Goal: Transaction & Acquisition: Purchase product/service

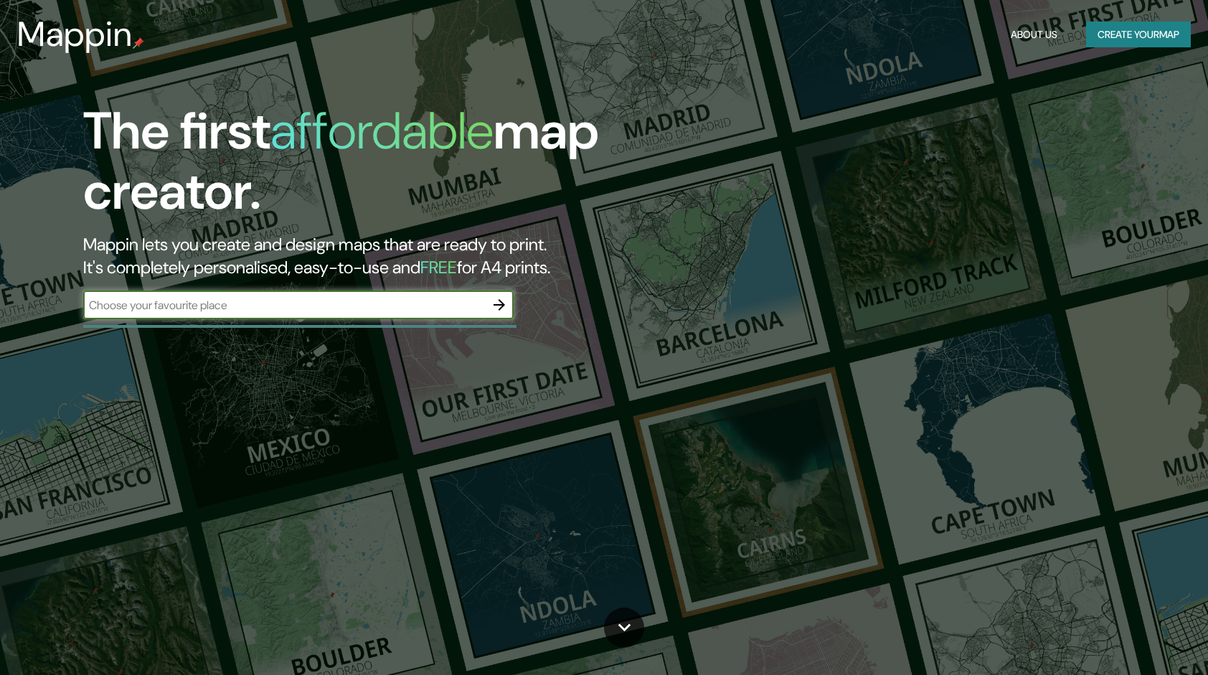
click at [1141, 34] on button "Create your map" at bounding box center [1138, 35] width 105 height 27
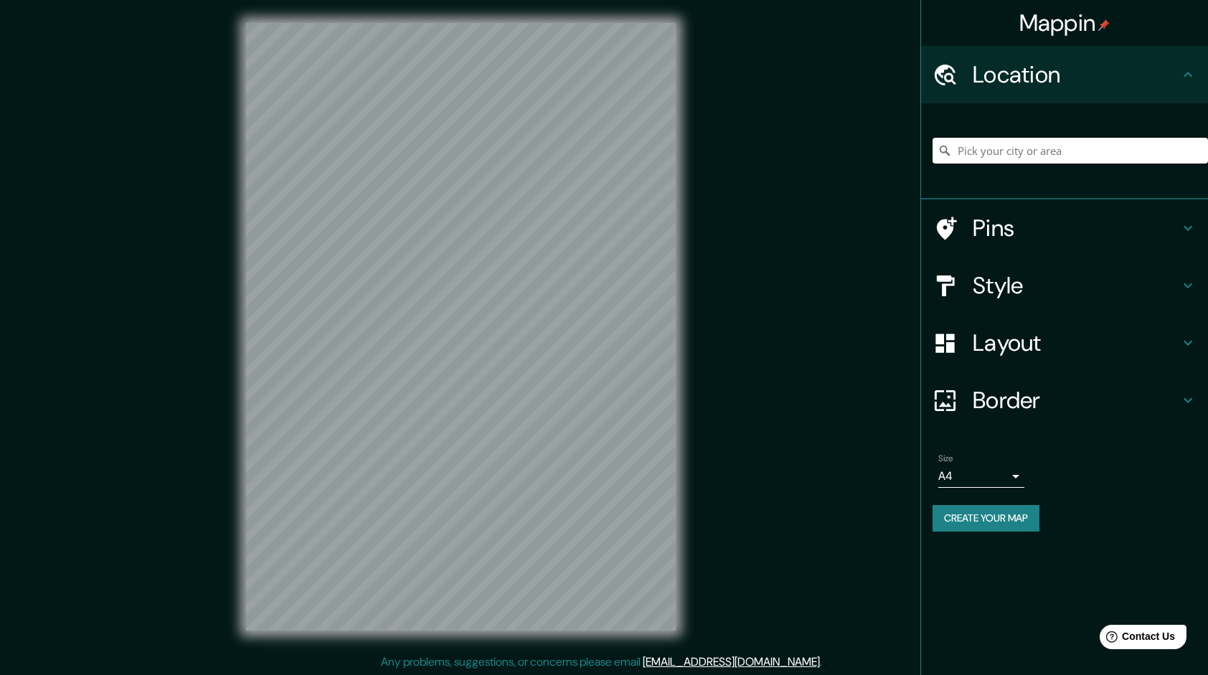
click at [987, 148] on input "Pick your city or area" at bounding box center [1071, 151] width 276 height 26
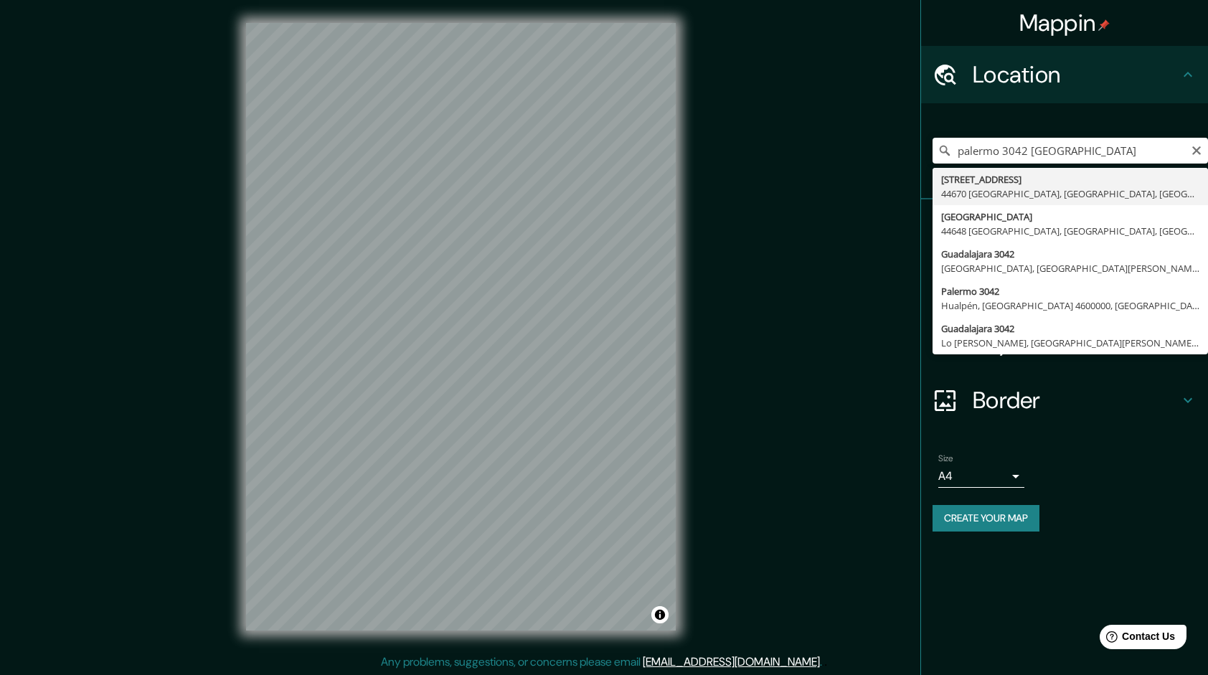
type input "[STREET_ADDRESS]"
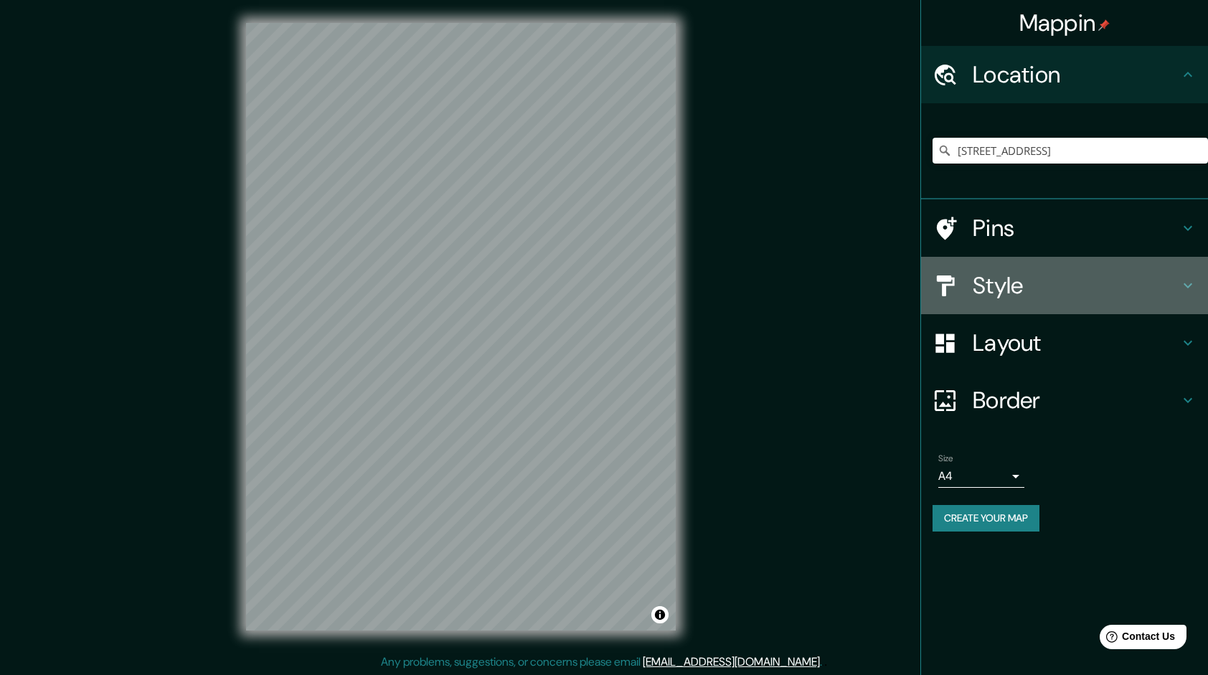
click at [999, 278] on h4 "Style" at bounding box center [1076, 285] width 207 height 29
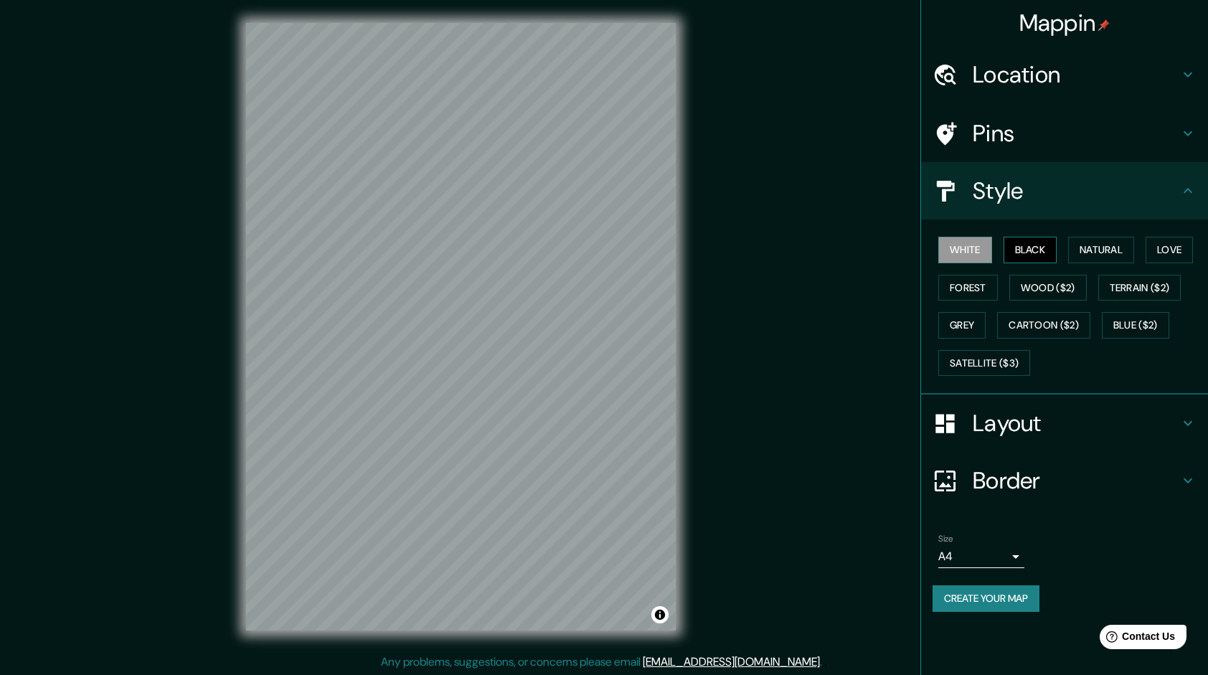
click at [1038, 244] on button "Black" at bounding box center [1031, 250] width 54 height 27
click at [1114, 250] on button "Natural" at bounding box center [1101, 250] width 66 height 27
click at [1162, 246] on button "Love" at bounding box center [1169, 250] width 47 height 27
click at [969, 284] on button "Forest" at bounding box center [969, 288] width 60 height 27
click at [1069, 284] on button "Wood ($2)" at bounding box center [1048, 288] width 77 height 27
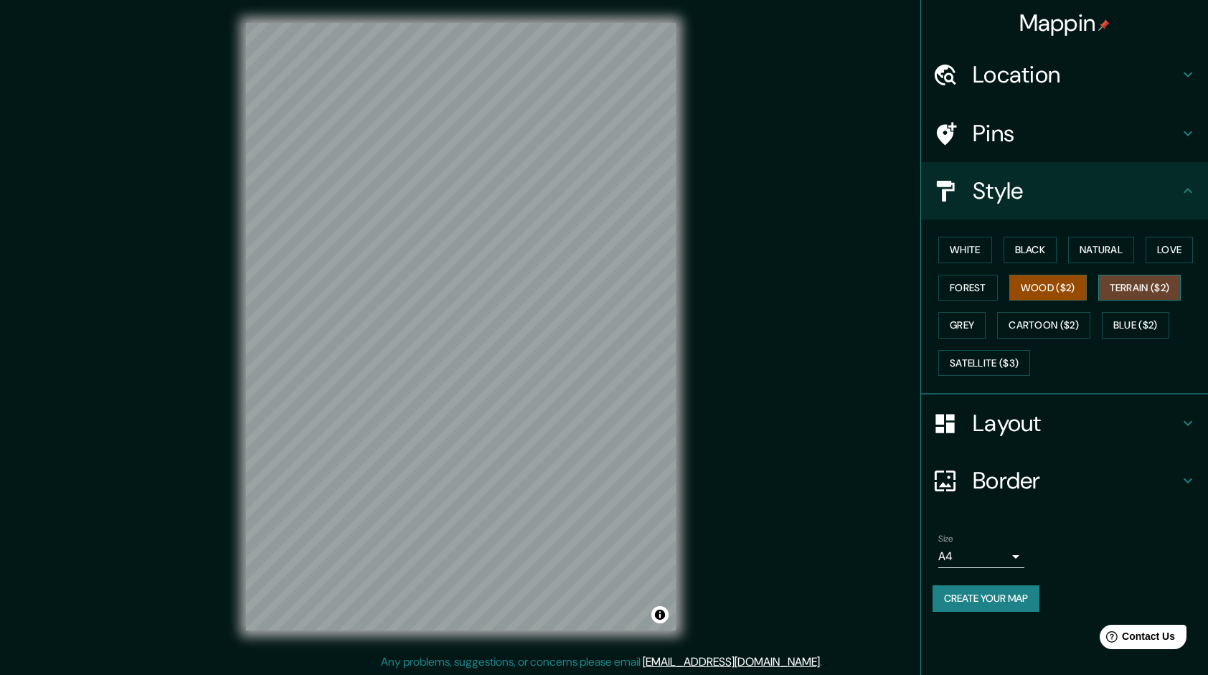
click at [1142, 284] on button "Terrain ($2)" at bounding box center [1140, 288] width 83 height 27
click at [970, 329] on button "Grey" at bounding box center [962, 325] width 47 height 27
click at [1025, 422] on h4 "Layout" at bounding box center [1076, 423] width 207 height 29
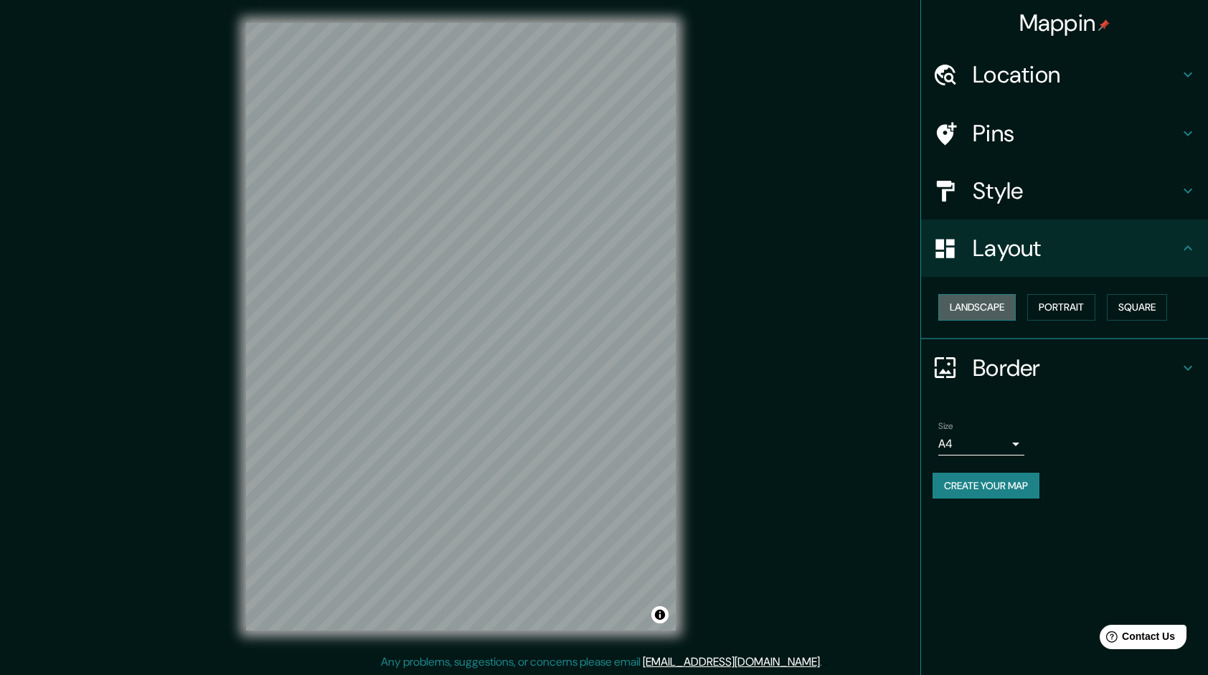
click at [1002, 313] on button "Landscape" at bounding box center [977, 307] width 77 height 27
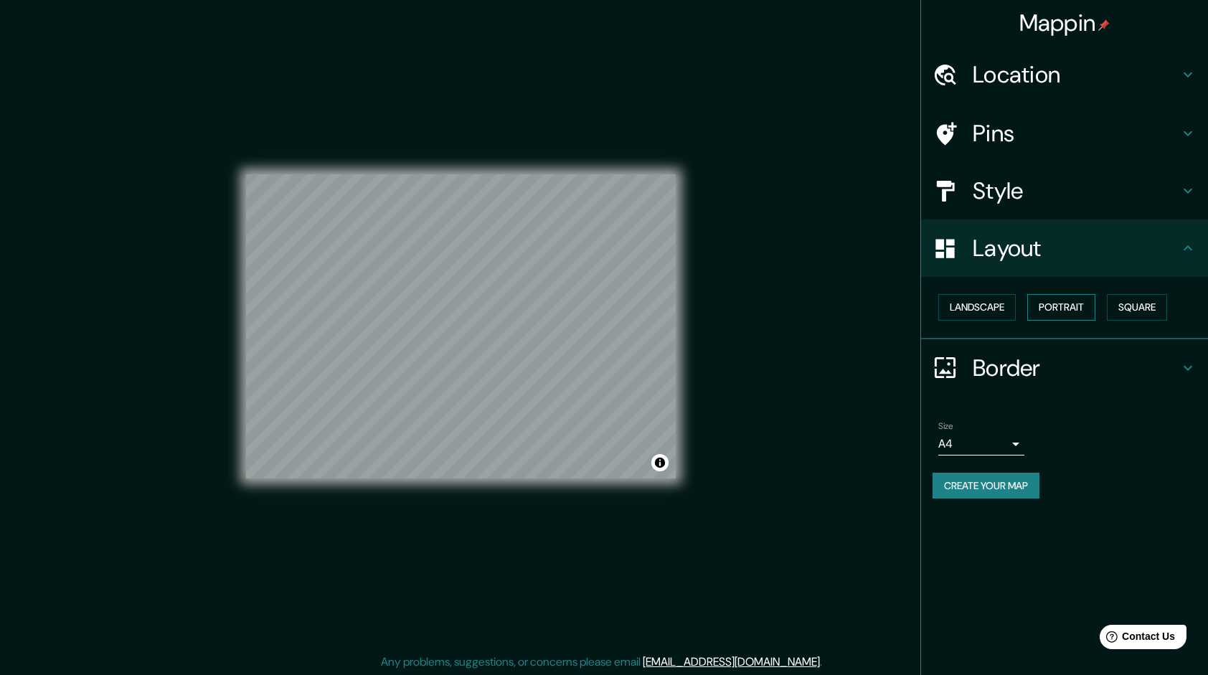
click at [1068, 314] on button "Portrait" at bounding box center [1062, 307] width 68 height 27
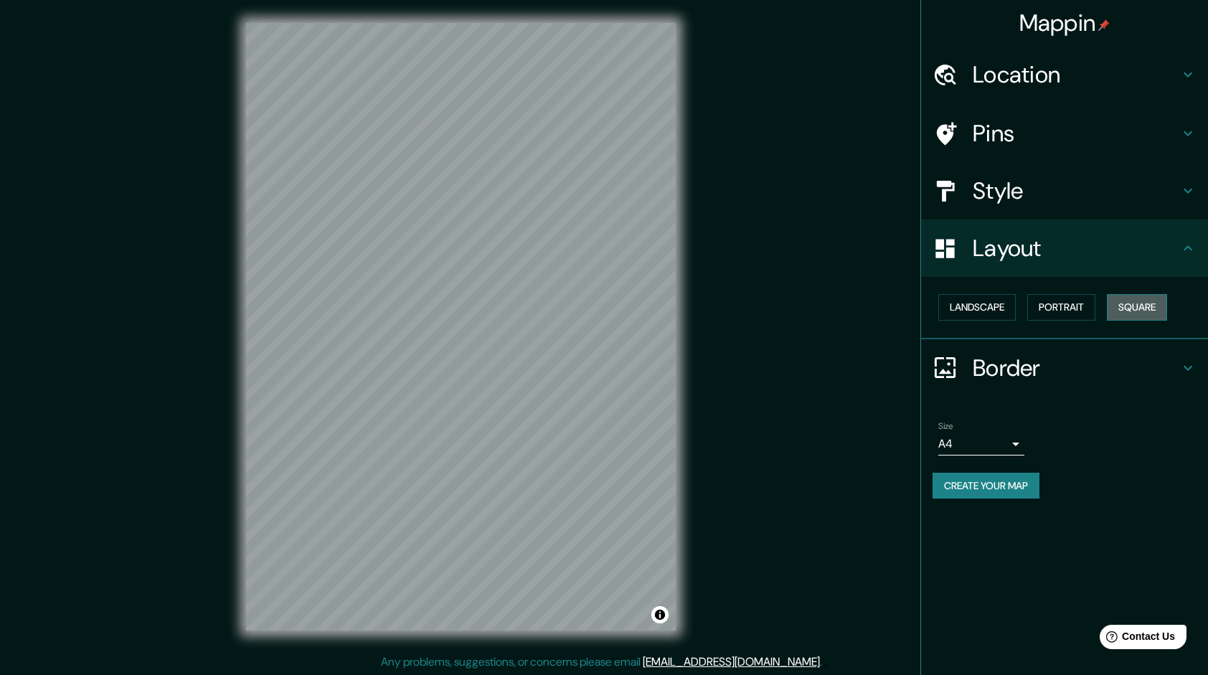
click at [1146, 306] on button "Square" at bounding box center [1137, 307] width 60 height 27
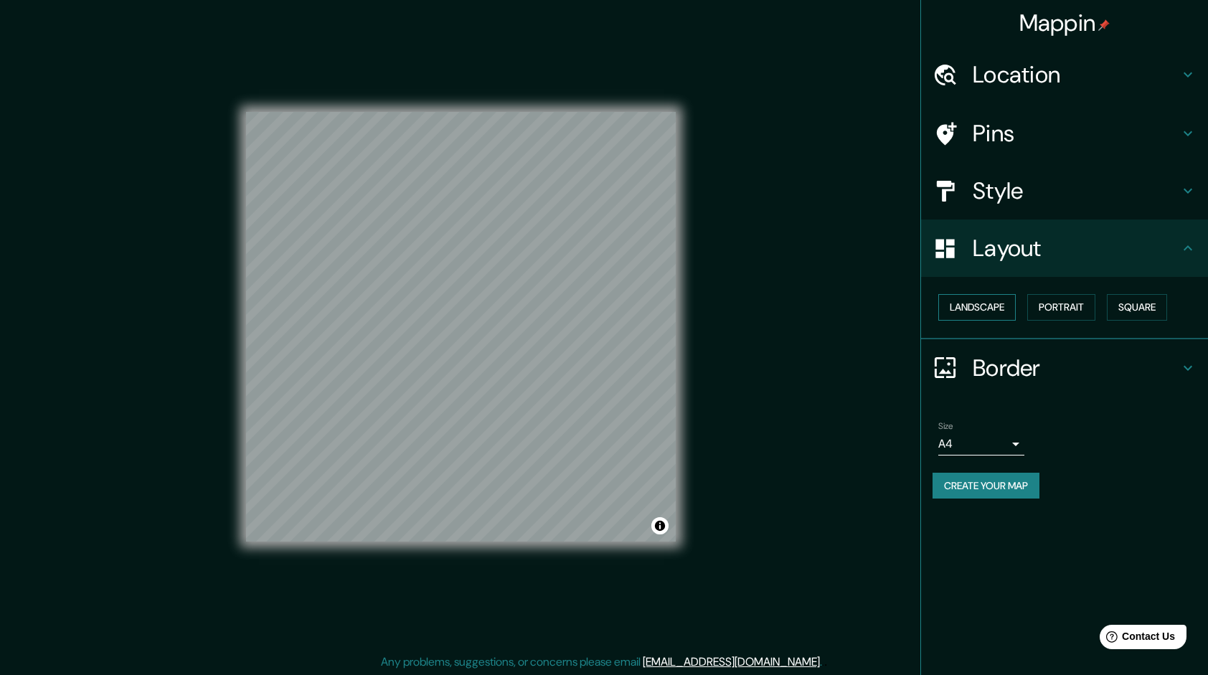
click at [965, 309] on button "Landscape" at bounding box center [977, 307] width 77 height 27
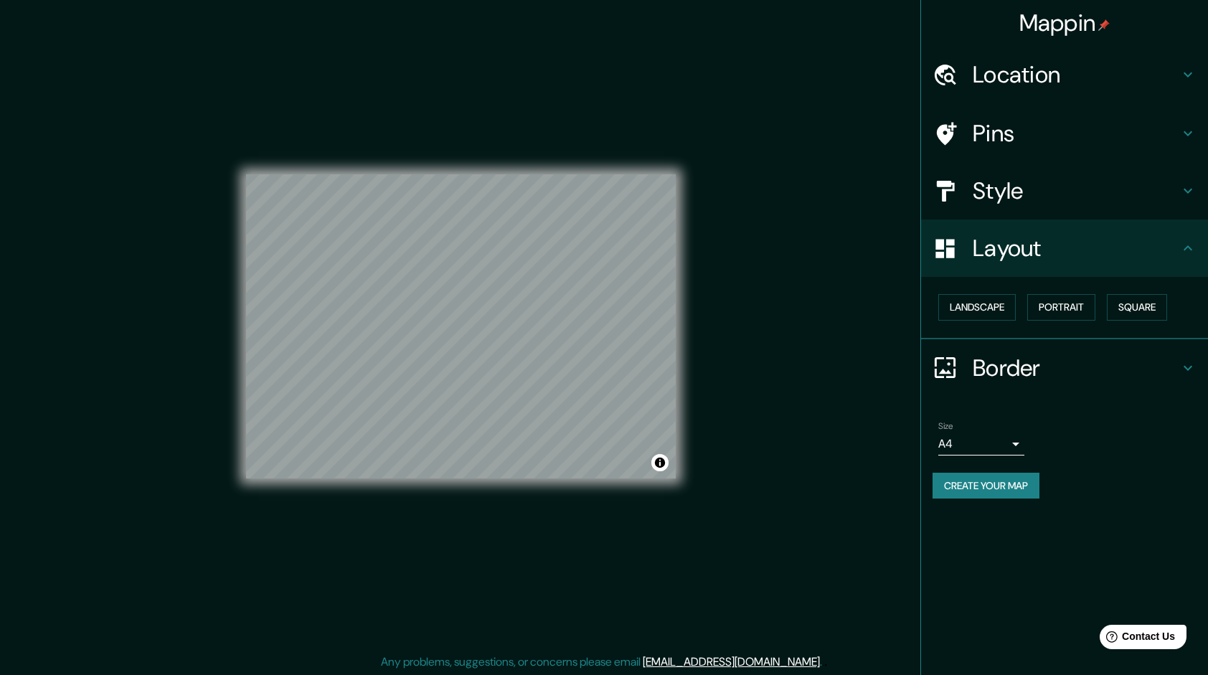
click at [1023, 306] on div "Landscape [GEOGRAPHIC_DATA]" at bounding box center [1071, 307] width 276 height 38
click at [961, 309] on button "Landscape" at bounding box center [977, 307] width 77 height 27
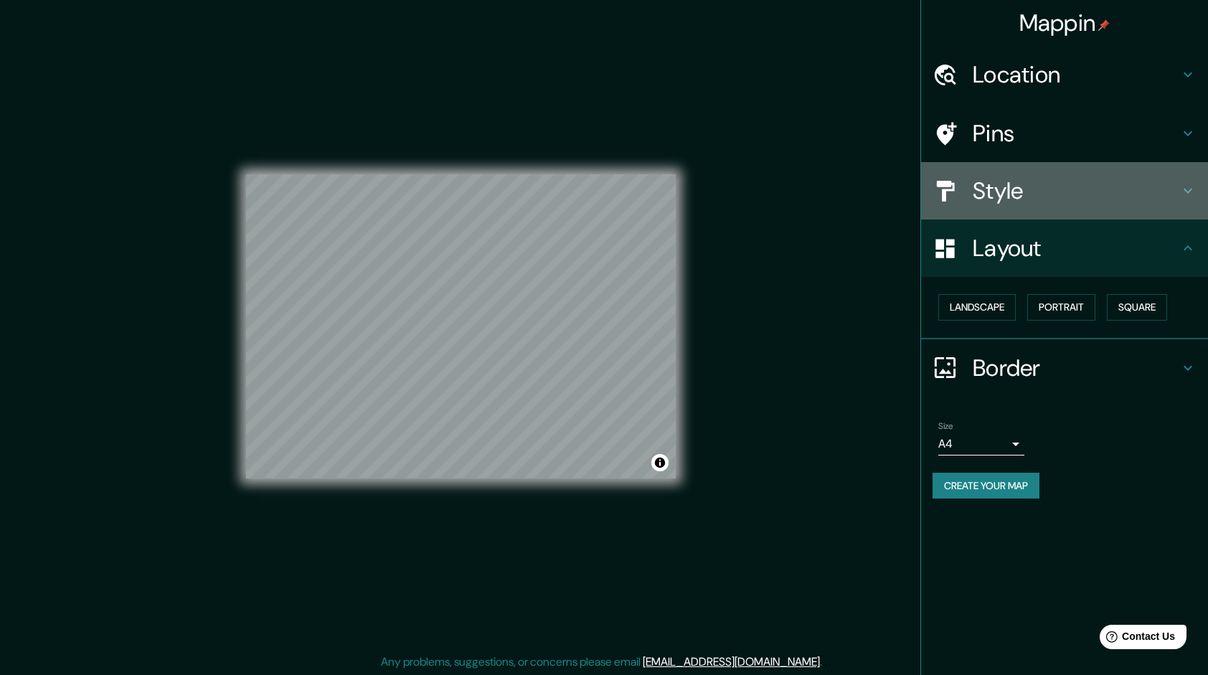
click at [1055, 217] on div "Style" at bounding box center [1064, 190] width 287 height 57
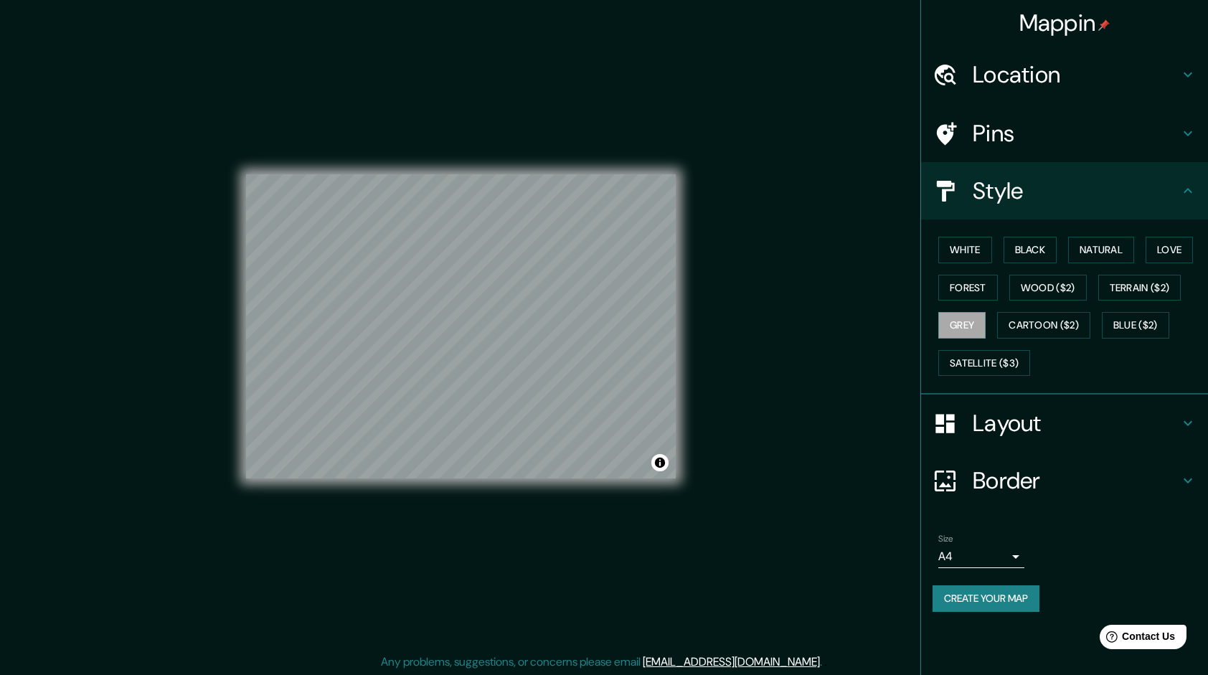
click at [1033, 136] on h4 "Pins" at bounding box center [1076, 133] width 207 height 29
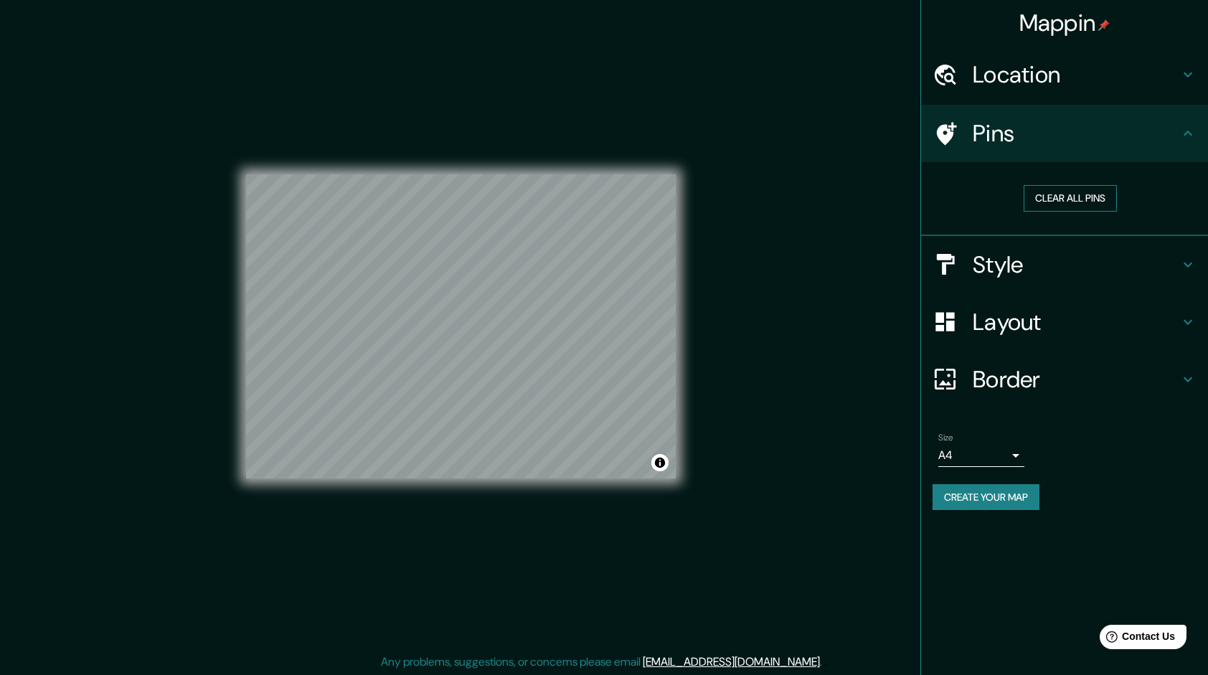
click at [1044, 194] on button "Clear all pins" at bounding box center [1070, 198] width 93 height 27
click at [1037, 138] on h4 "Pins" at bounding box center [1076, 133] width 207 height 29
click at [1044, 196] on button "Clear all pins" at bounding box center [1070, 198] width 93 height 27
click at [1003, 257] on h4 "Style" at bounding box center [1076, 264] width 207 height 29
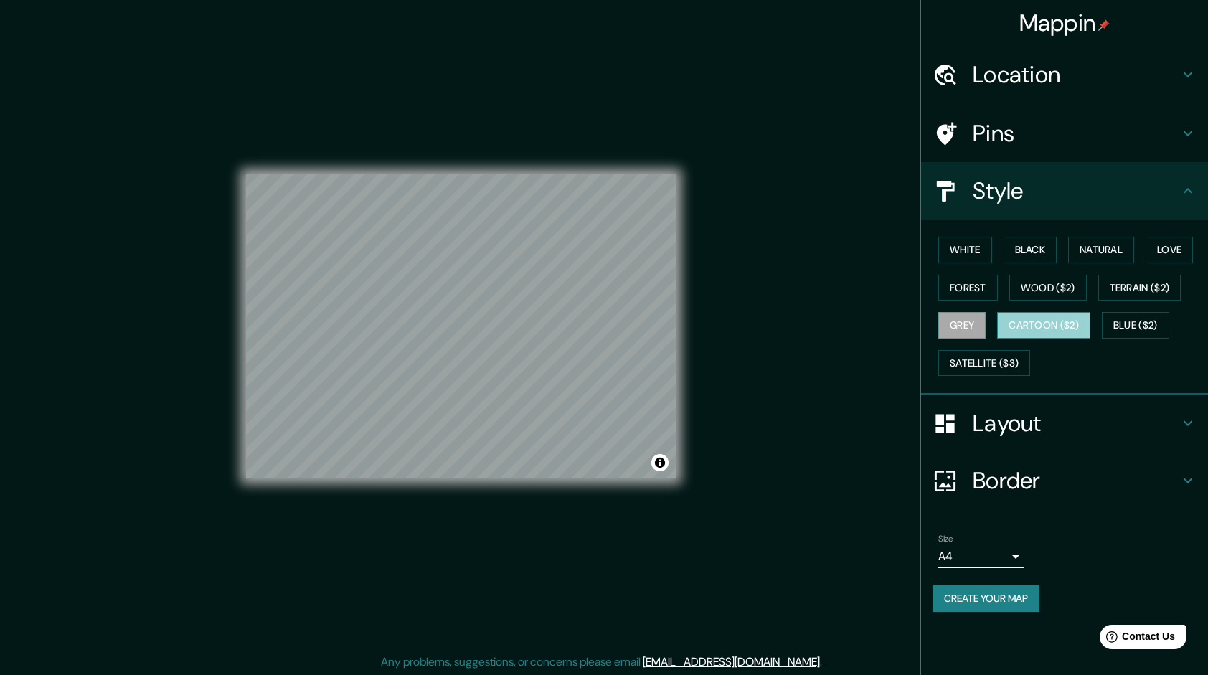
click at [1042, 319] on button "Cartoon ($2)" at bounding box center [1043, 325] width 93 height 27
click at [1164, 321] on button "Blue ($2)" at bounding box center [1135, 325] width 67 height 27
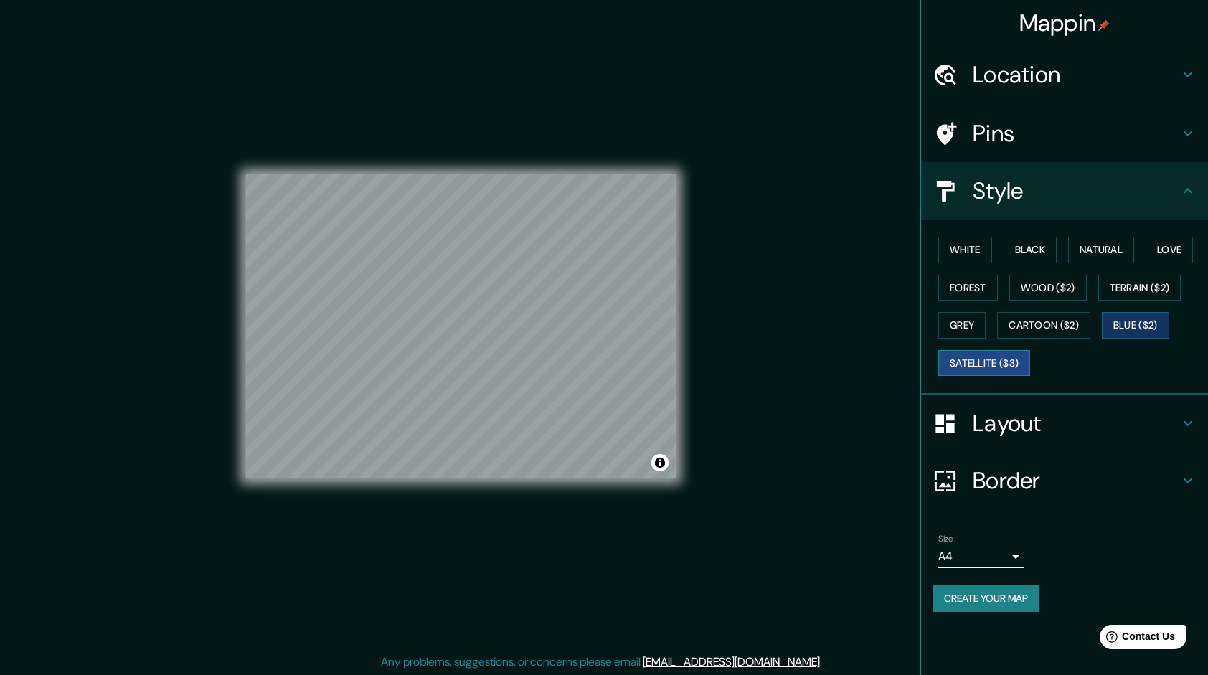
click at [964, 365] on button "Satellite ($3)" at bounding box center [985, 363] width 92 height 27
click at [1125, 316] on button "Blue ($2)" at bounding box center [1135, 325] width 67 height 27
click at [1009, 431] on h4 "Layout" at bounding box center [1076, 423] width 207 height 29
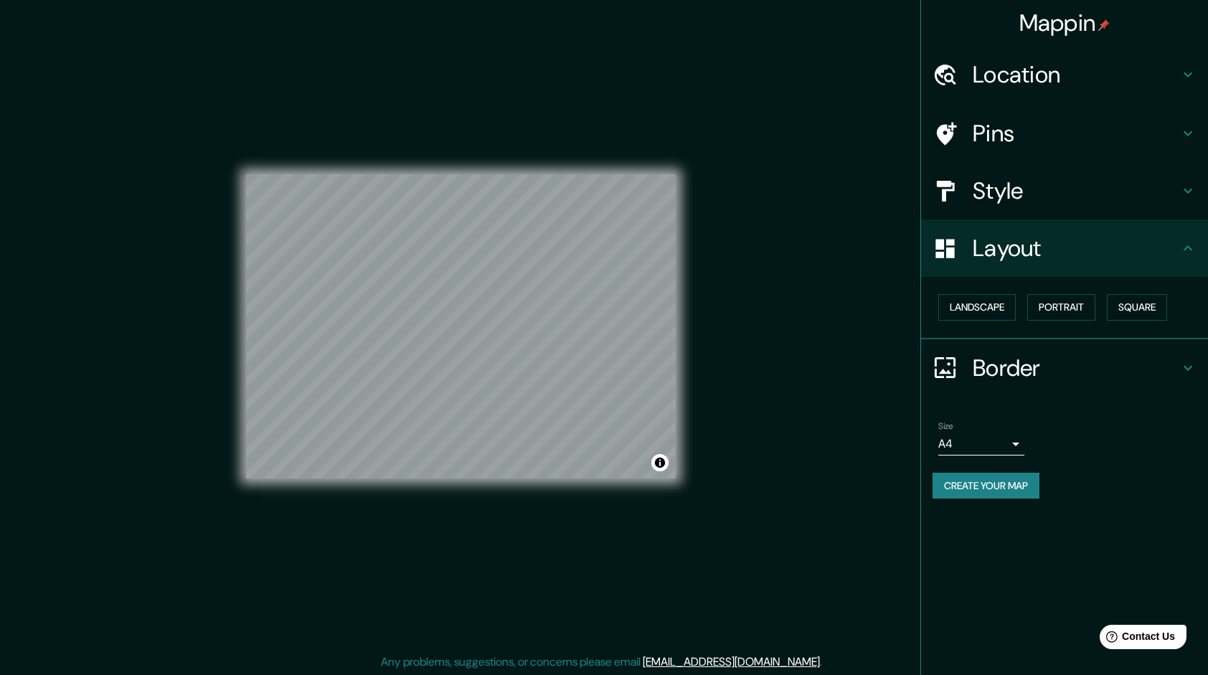
click at [966, 291] on div "Landscape [GEOGRAPHIC_DATA]" at bounding box center [1071, 307] width 276 height 38
click at [971, 301] on button "Landscape" at bounding box center [977, 307] width 77 height 27
click at [1071, 294] on button "Portrait" at bounding box center [1062, 307] width 68 height 27
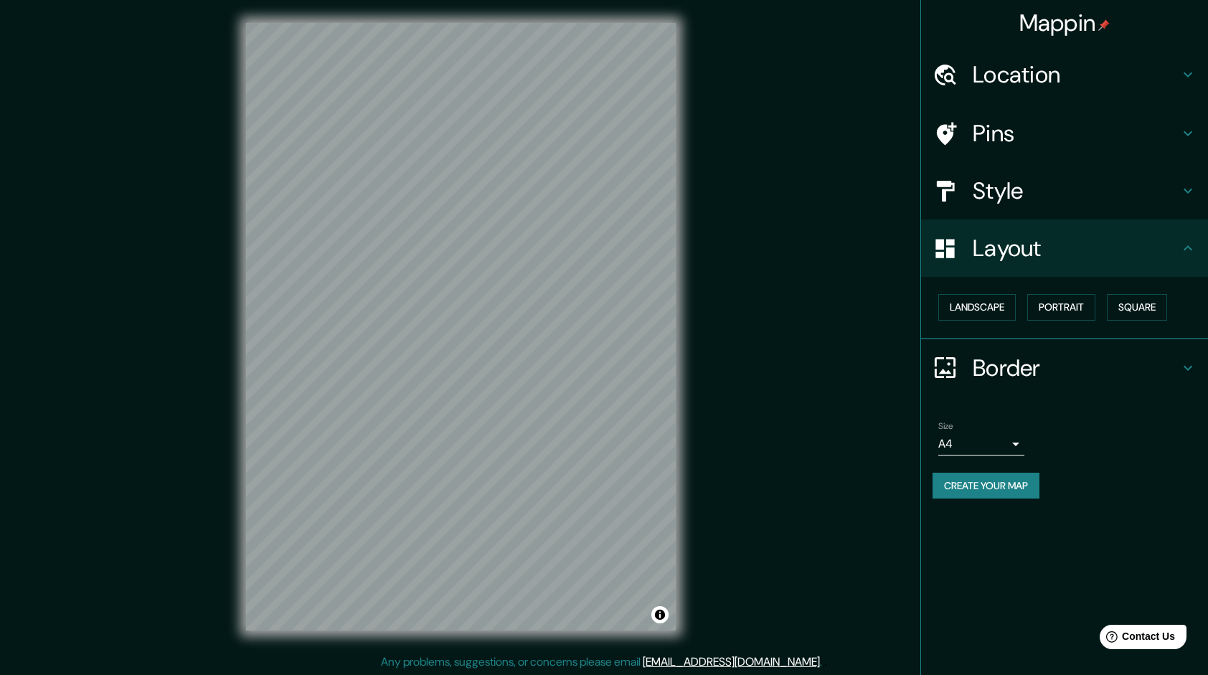
click at [827, 245] on div "Mappin Location [STREET_ADDRESS] Pins Style Layout Landscape Portrait Square Bo…" at bounding box center [604, 338] width 1208 height 677
click at [983, 312] on button "Landscape" at bounding box center [977, 307] width 77 height 27
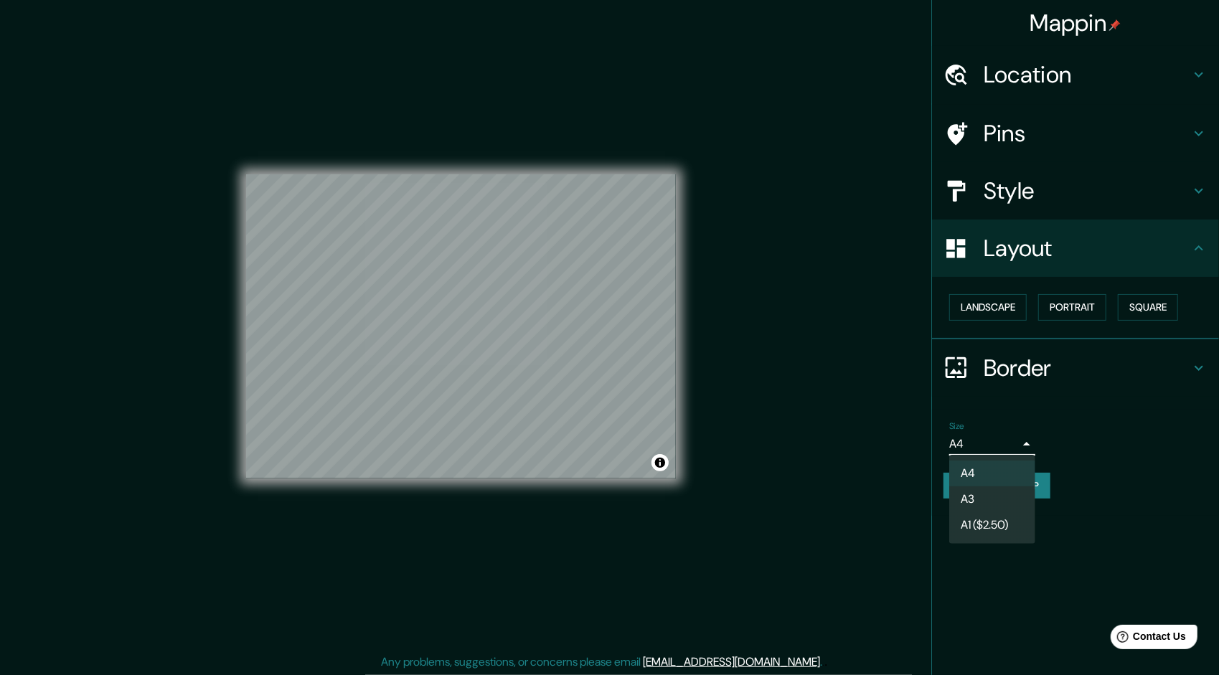
click at [1012, 443] on body "Mappin Location [STREET_ADDRESS] Pins Style Layout Landscape Portrait Square Bo…" at bounding box center [609, 337] width 1219 height 675
click at [995, 495] on li "A3" at bounding box center [992, 499] width 86 height 26
type input "a4"
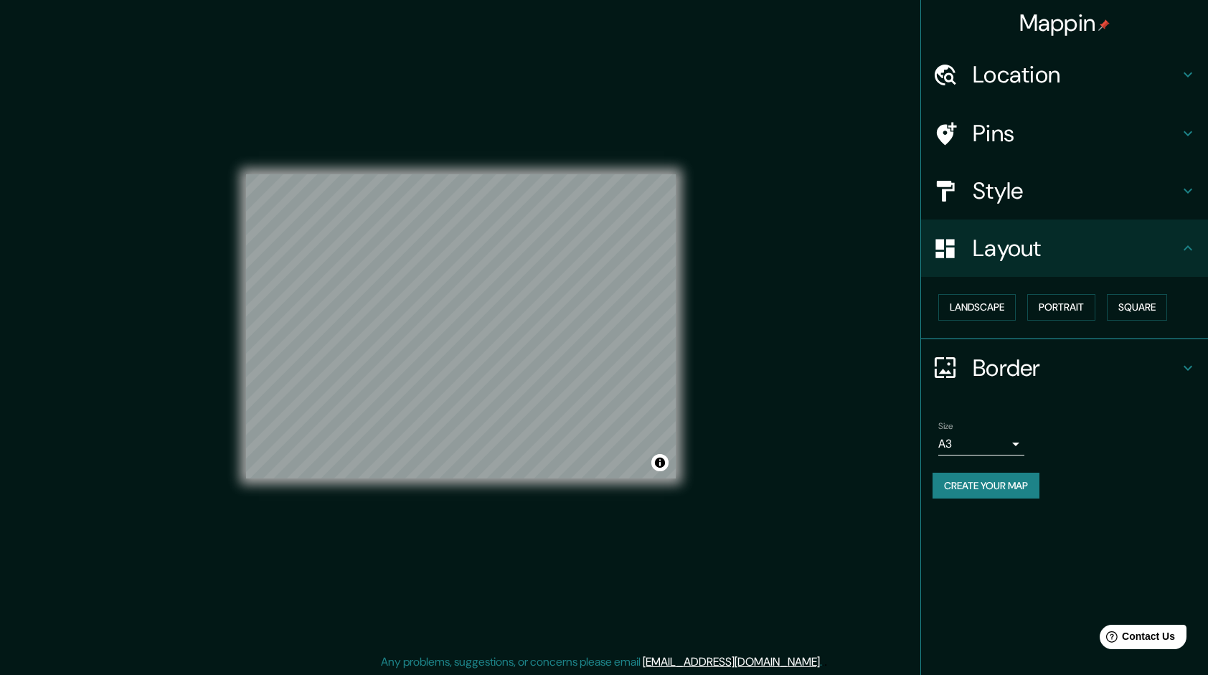
click at [744, 309] on div "Mappin Location [STREET_ADDRESS] Pins Style Layout Landscape Portrait Square Bo…" at bounding box center [604, 338] width 1208 height 677
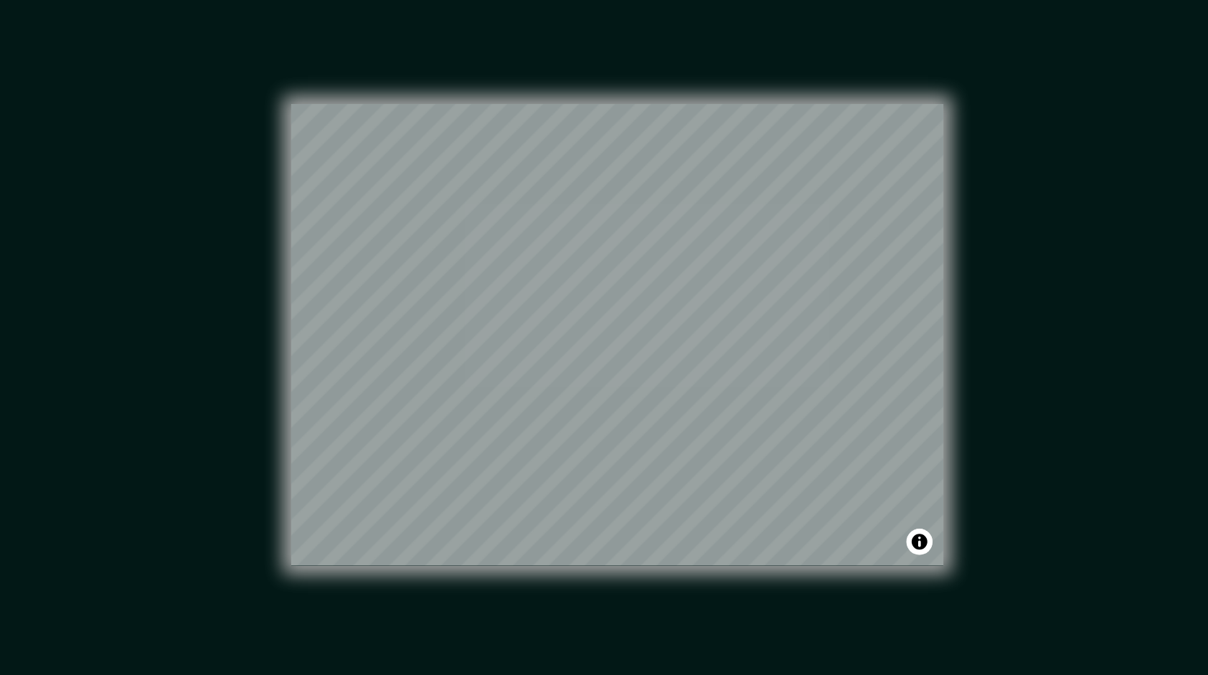
click at [763, 309] on div "Mappin Location [STREET_ADDRESS] Pins Style Layout Landscape Portrait Square Bo…" at bounding box center [604, 338] width 1208 height 677
click at [657, 464] on button "Toggle attribution" at bounding box center [660, 462] width 17 height 17
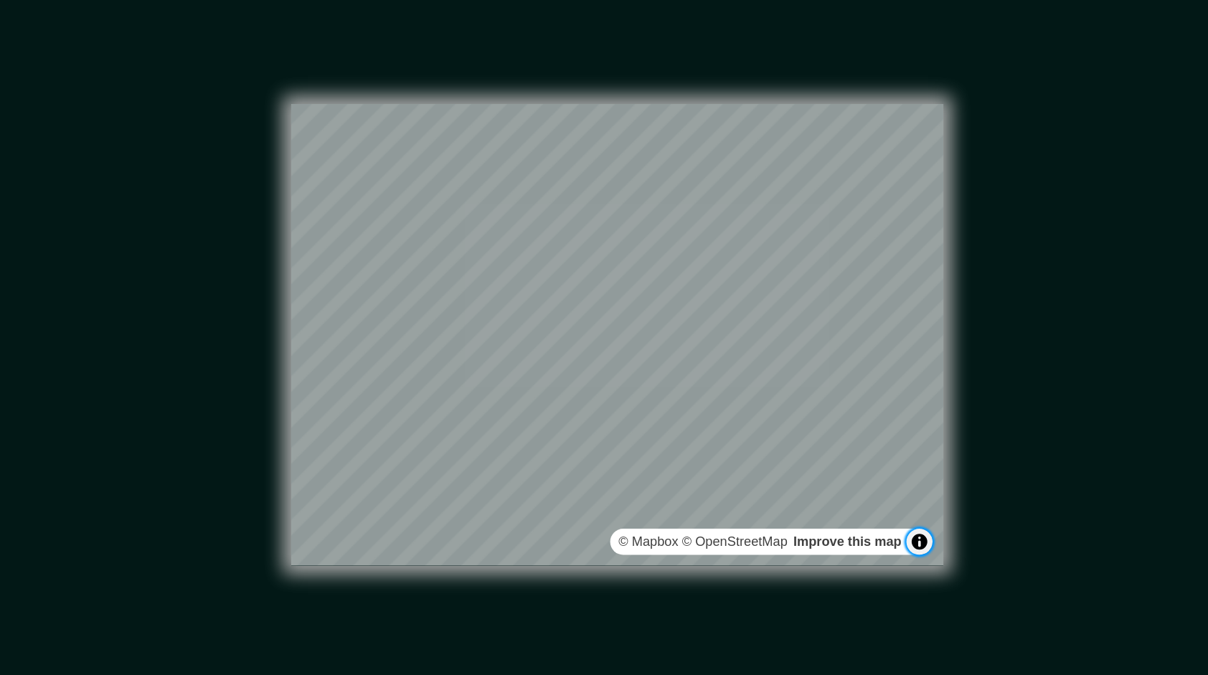
click at [658, 463] on button "Toggle attribution" at bounding box center [660, 462] width 17 height 17
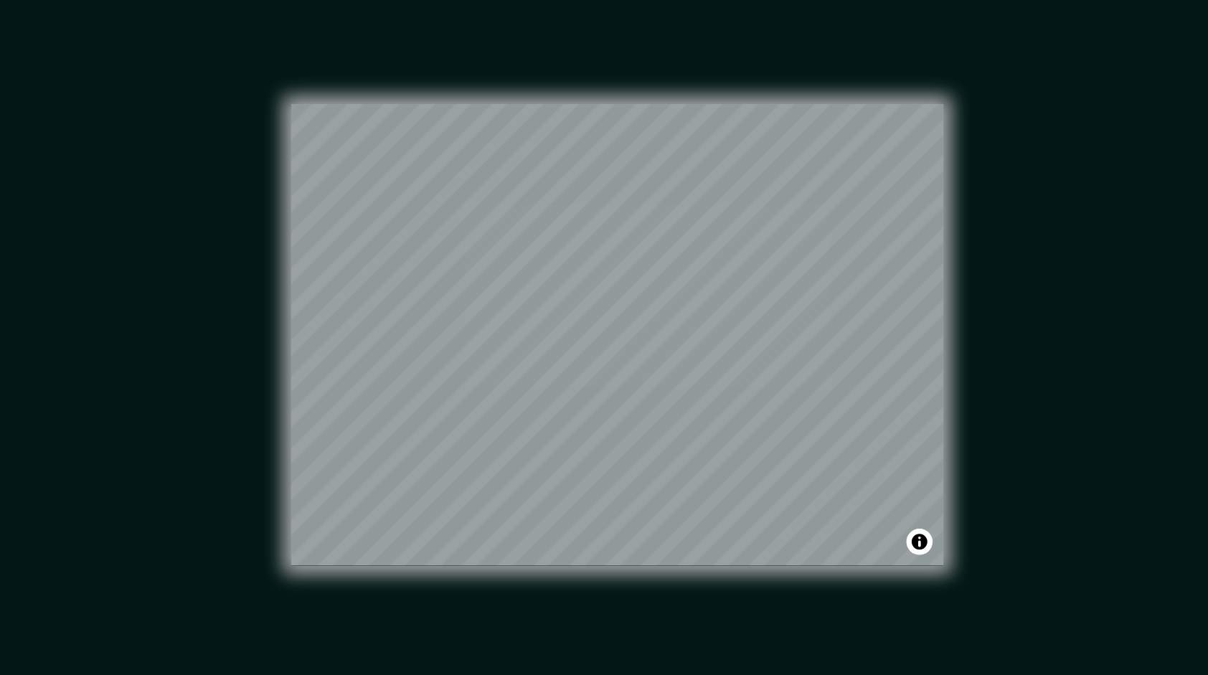
click at [756, 431] on div "Mappin Location [STREET_ADDRESS] Pins Style Layout Landscape Portrait Square Bo…" at bounding box center [604, 338] width 1208 height 677
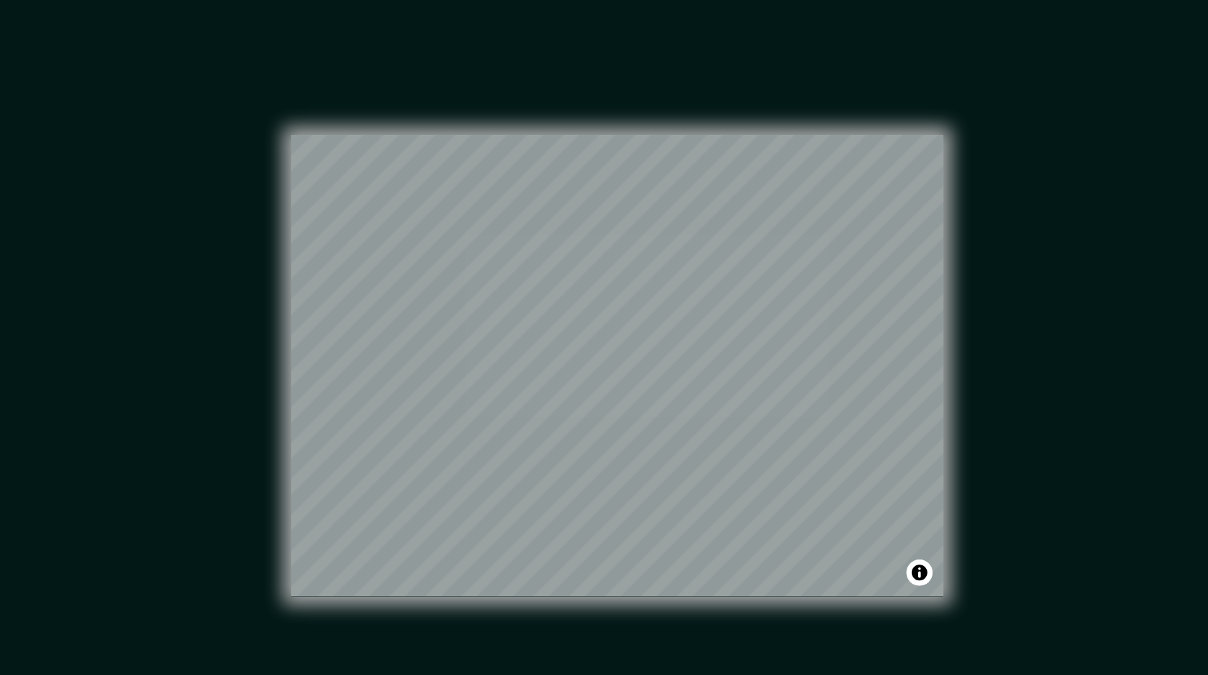
drag, startPoint x: 745, startPoint y: 417, endPoint x: 745, endPoint y: 400, distance: 16.5
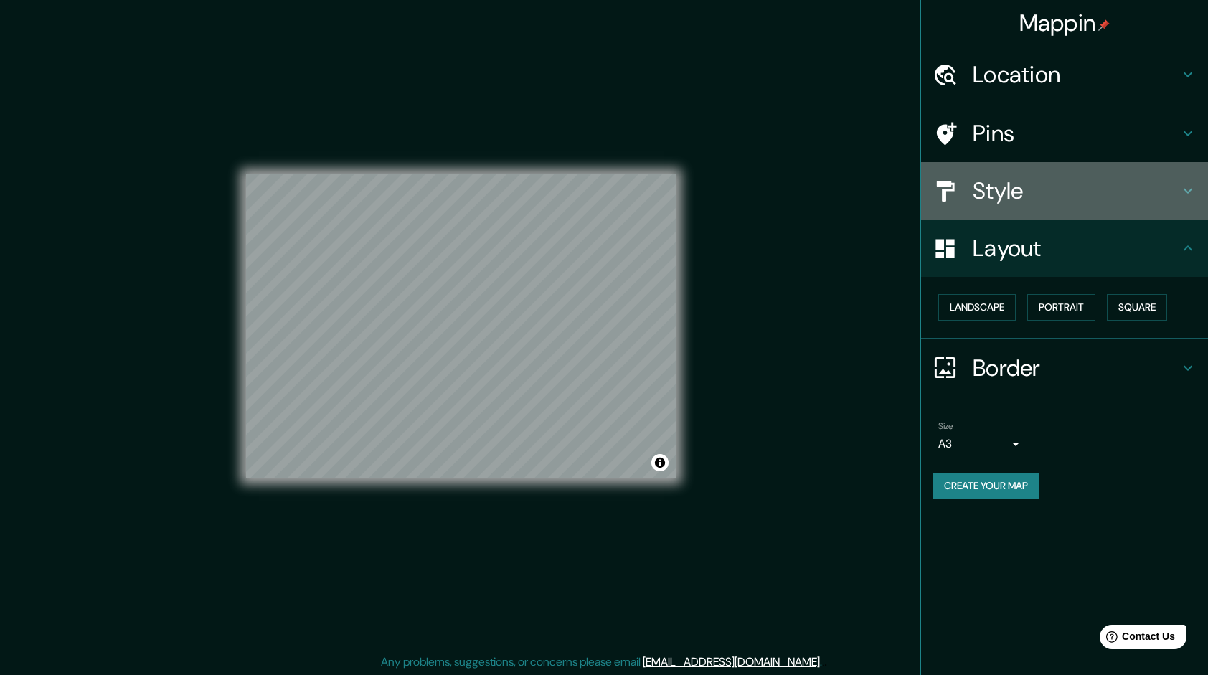
click at [1076, 207] on div "Style" at bounding box center [1064, 190] width 287 height 57
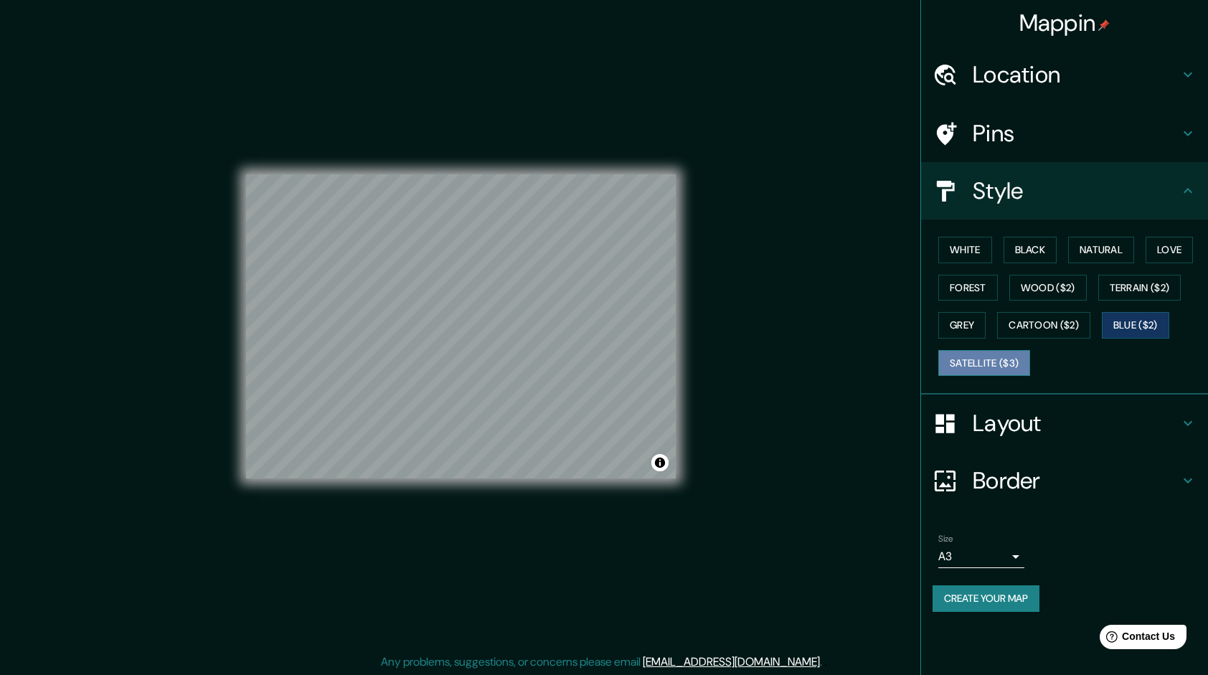
click at [965, 360] on button "Satellite ($3)" at bounding box center [985, 363] width 92 height 27
